Goal: Task Accomplishment & Management: Manage account settings

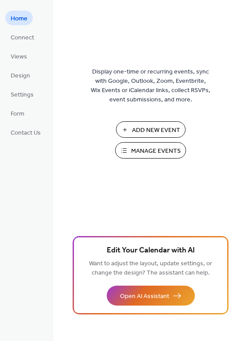
click at [142, 156] on span "Manage Events" at bounding box center [156, 151] width 50 height 9
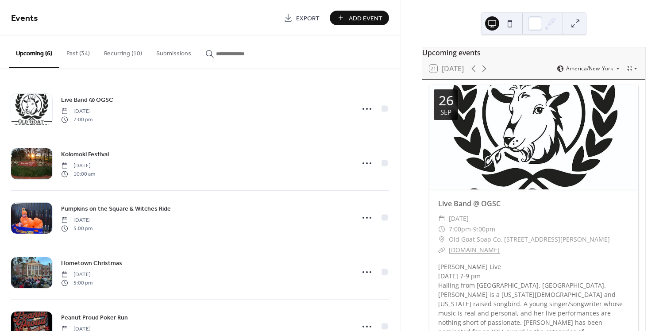
click at [367, 12] on button "Add Event" at bounding box center [359, 18] width 59 height 15
